Goal: Task Accomplishment & Management: Use online tool/utility

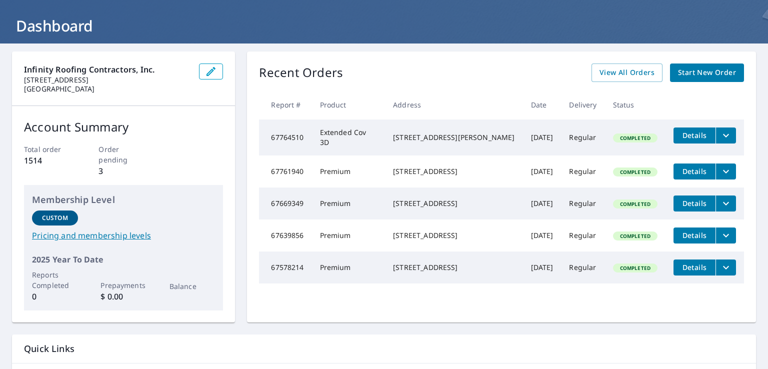
scroll to position [48, 0]
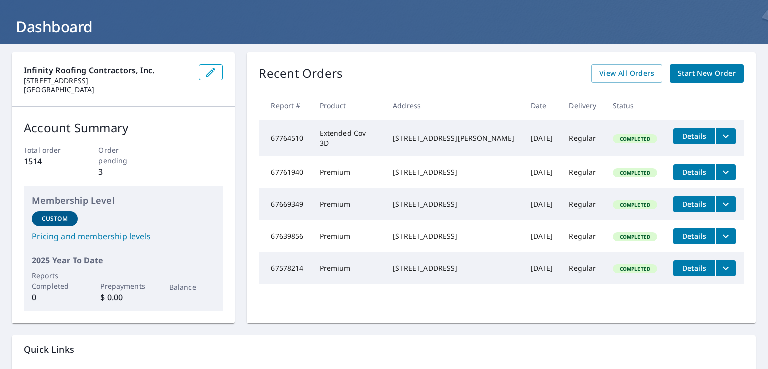
click at [614, 83] on div "Recent Orders View All Orders Start New Order Report # Product Address Date Del…" at bounding box center [501, 187] width 509 height 271
click at [607, 74] on span "View All Orders" at bounding box center [626, 73] width 55 height 12
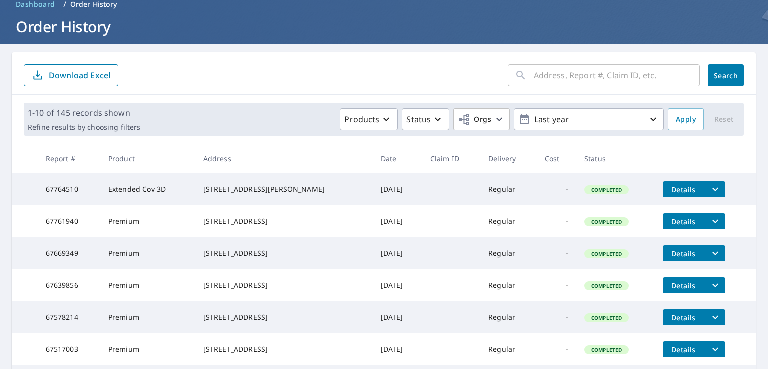
click at [550, 73] on input "text" at bounding box center [617, 75] width 166 height 28
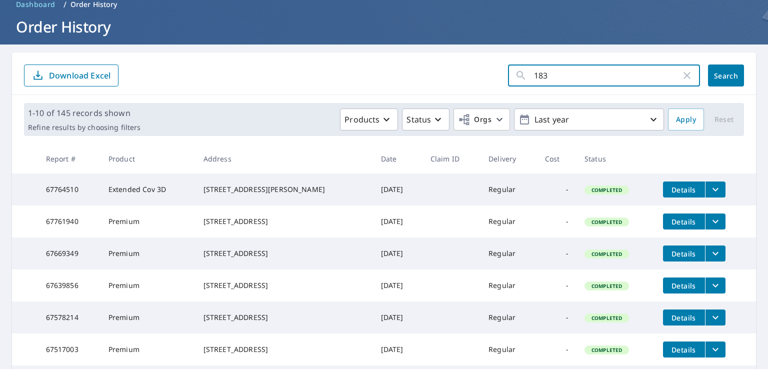
type input "1832"
click button "Search" at bounding box center [726, 75] width 36 height 22
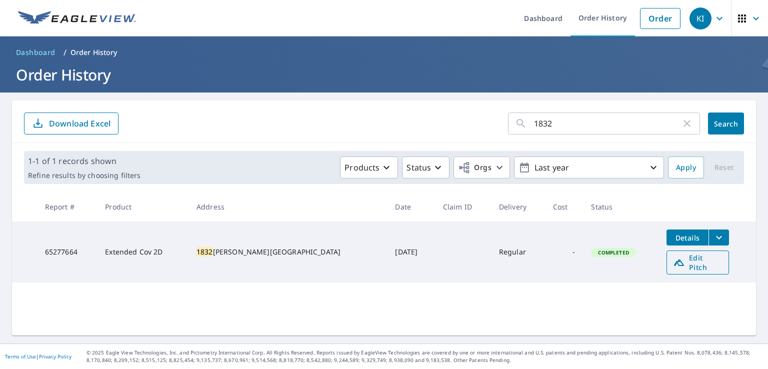
click at [673, 261] on icon at bounding box center [679, 262] width 12 height 12
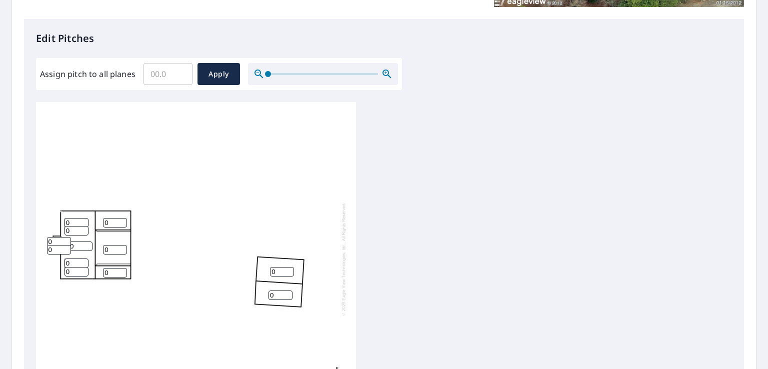
scroll to position [322, 0]
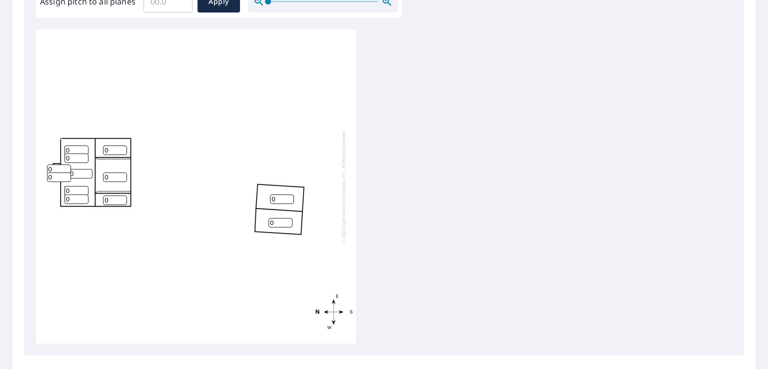
click at [113, 174] on input "0" at bounding box center [115, 176] width 24 height 9
type input "0"
type input "4"
click at [106, 146] on input "0" at bounding box center [115, 149] width 24 height 9
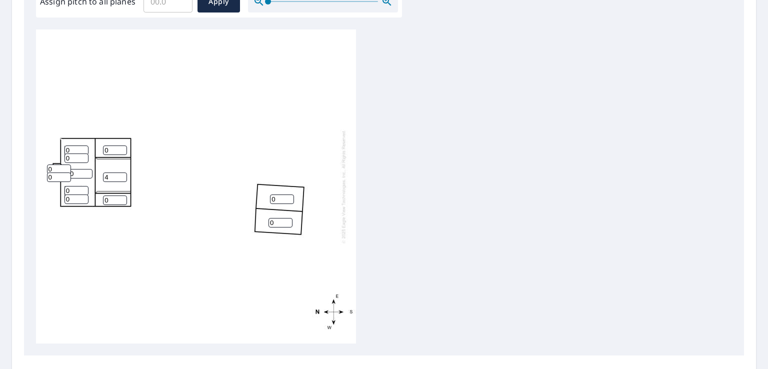
click at [106, 146] on input "0" at bounding box center [115, 149] width 24 height 9
type input "10"
drag, startPoint x: 114, startPoint y: 201, endPoint x: 88, endPoint y: 197, distance: 25.9
click at [88, 197] on div "0 4 0 0 10 0 0 0 0 0 0 0" at bounding box center [196, 186] width 320 height 314
type input "10"
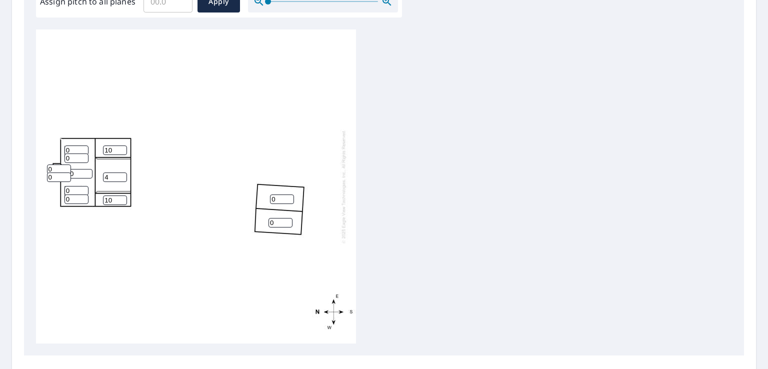
drag, startPoint x: 83, startPoint y: 175, endPoint x: 56, endPoint y: 171, distance: 26.7
click at [56, 171] on div "0 4 0 0 10 10 0 0 0 0 0 0" at bounding box center [196, 186] width 320 height 314
type input "10"
drag, startPoint x: 72, startPoint y: 149, endPoint x: 56, endPoint y: 148, distance: 16.0
click at [56, 148] on div "10 4 0 0 10 10 0 0 0 0 0 0" at bounding box center [196, 186] width 320 height 314
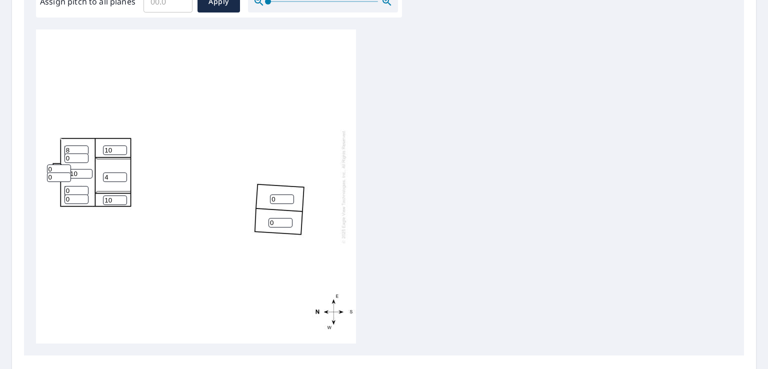
type input "8"
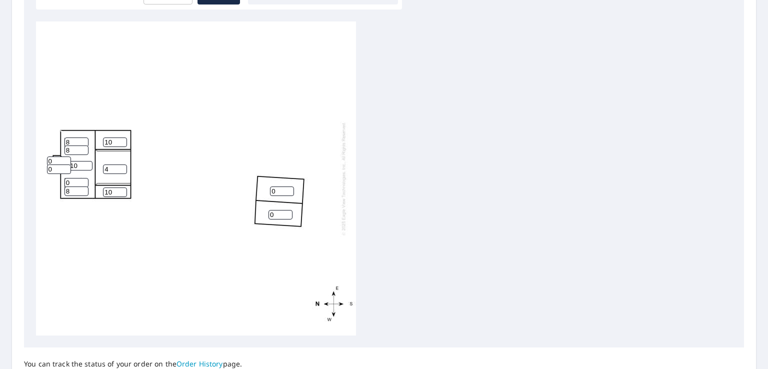
click at [84, 179] on input "0" at bounding box center [76, 182] width 24 height 9
type input "8"
drag, startPoint x: 57, startPoint y: 165, endPoint x: 32, endPoint y: 169, distance: 25.4
click at [31, 169] on div "Edit Pitches Assign pitch to all planes ​ Apply 10 4 0 0 10 10 8 8 8 8 0 0" at bounding box center [384, 143] width 720 height 409
type input "3"
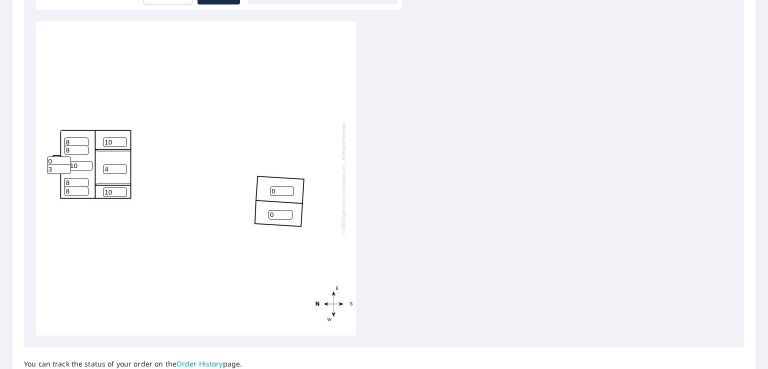
drag, startPoint x: 56, startPoint y: 158, endPoint x: 48, endPoint y: 157, distance: 8.0
click at [48, 157] on input "0" at bounding box center [59, 160] width 24 height 9
type input "3"
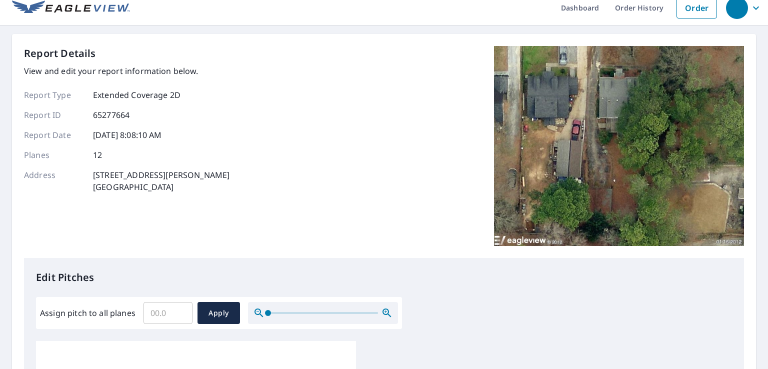
scroll to position [422, 0]
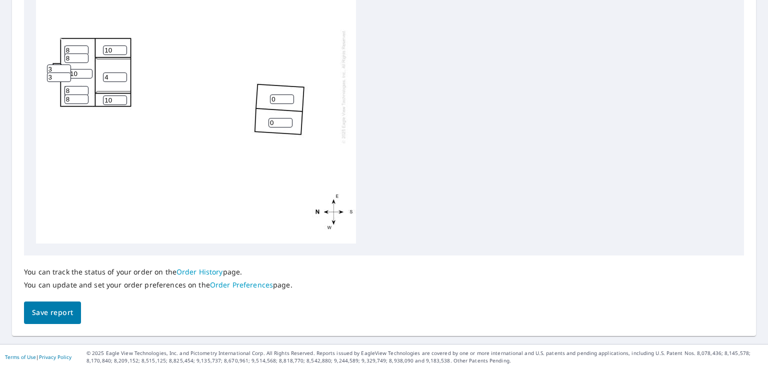
click at [47, 321] on button "Save report" at bounding box center [52, 312] width 57 height 22
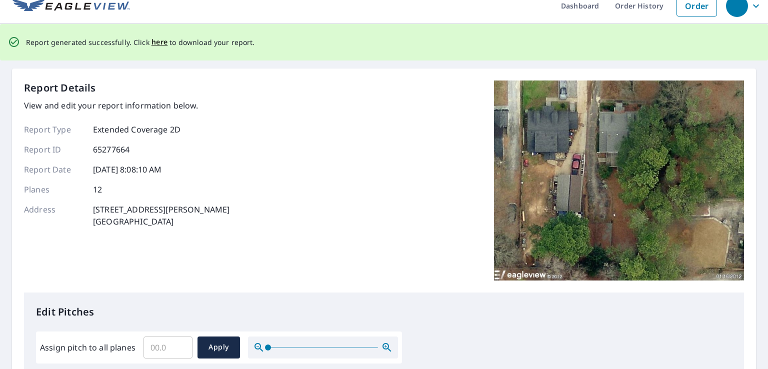
scroll to position [0, 0]
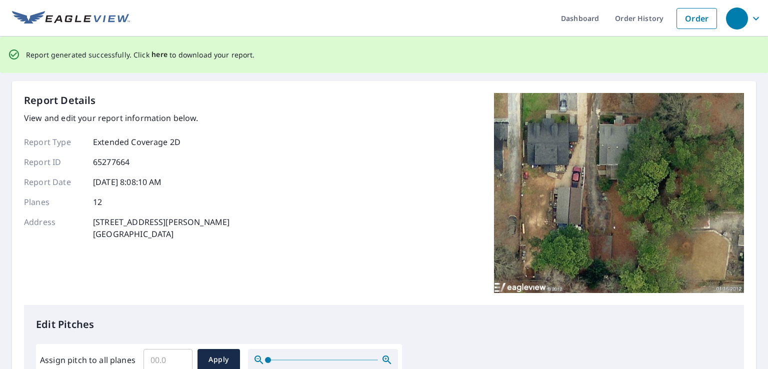
click at [156, 54] on span "here" at bounding box center [159, 54] width 16 height 12
